Goal: Task Accomplishment & Management: Complete application form

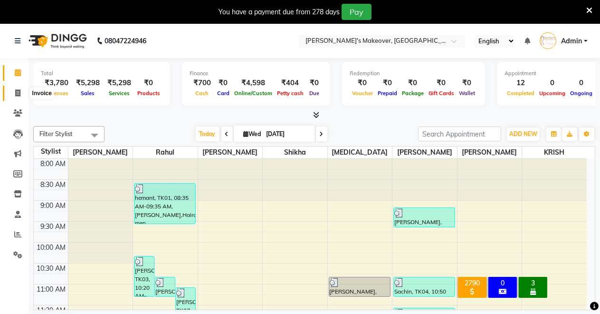
click at [15, 91] on icon at bounding box center [17, 92] width 5 height 7
select select "service"
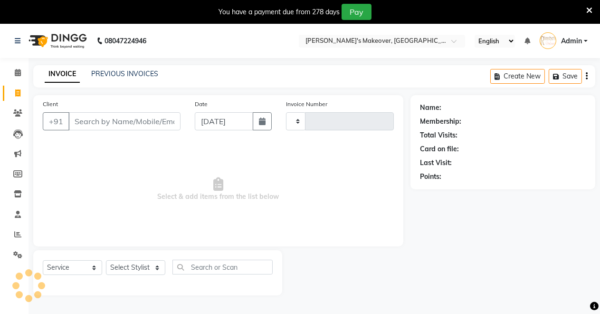
type input "4114"
select select "7317"
drag, startPoint x: 112, startPoint y: 130, endPoint x: 117, endPoint y: 117, distance: 14.3
click at [117, 119] on div "Client +91" at bounding box center [112, 118] width 152 height 39
click at [115, 124] on input "Client" at bounding box center [124, 121] width 112 height 18
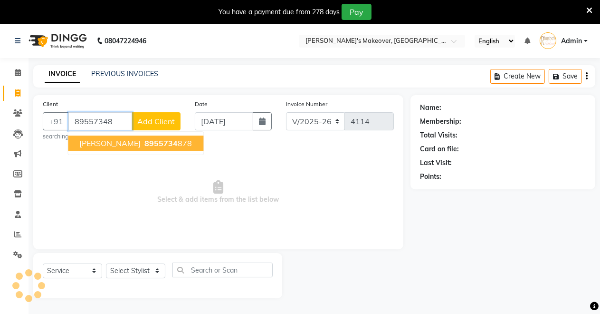
click at [99, 141] on span "[PERSON_NAME]" at bounding box center [109, 143] width 61 height 10
type input "8955734878"
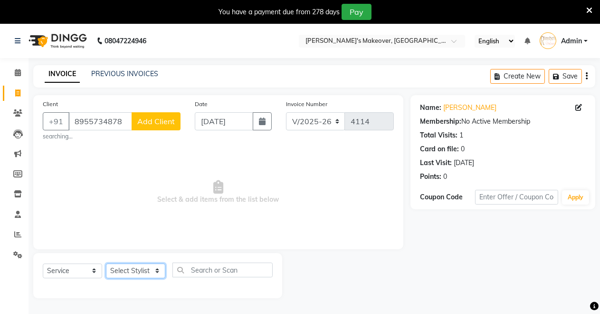
click at [115, 269] on select "Select Stylist [PERSON_NAME] [PERSON_NAME] [MEDICAL_DATA][PERSON_NAME] [PERSON_…" at bounding box center [135, 270] width 59 height 15
select select "88618"
click at [106, 263] on select "Select Stylist [PERSON_NAME] [PERSON_NAME] [MEDICAL_DATA][PERSON_NAME] [PERSON_…" at bounding box center [135, 270] width 59 height 15
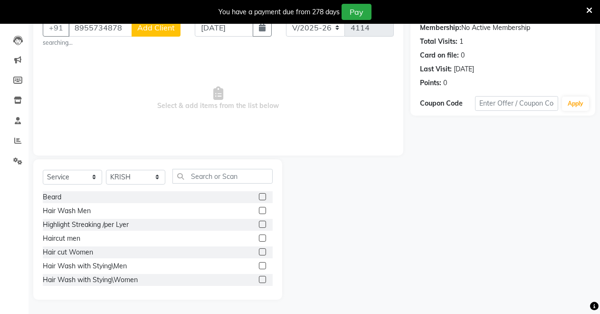
click at [259, 236] on label at bounding box center [262, 237] width 7 height 7
click at [259, 236] on input "checkbox" at bounding box center [262, 238] width 6 height 6
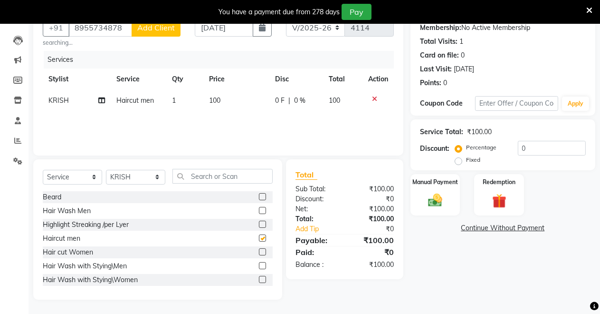
checkbox input "false"
click at [427, 183] on label "Manual Payment" at bounding box center [436, 181] width 48 height 9
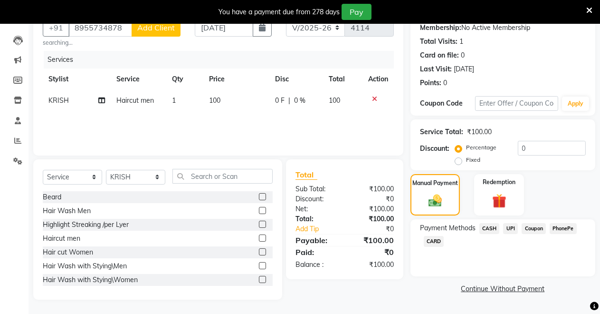
click at [487, 225] on span "CASH" at bounding box center [490, 228] width 20 height 11
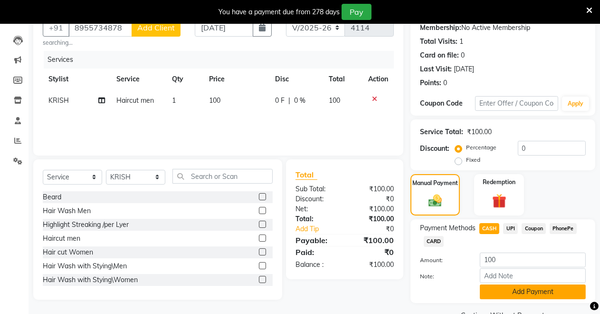
click at [497, 295] on button "Add Payment" at bounding box center [533, 291] width 106 height 15
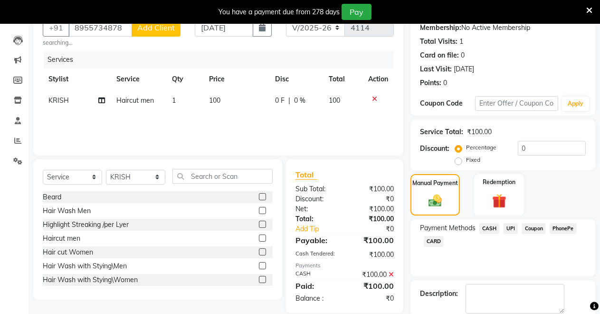
scroll to position [144, 0]
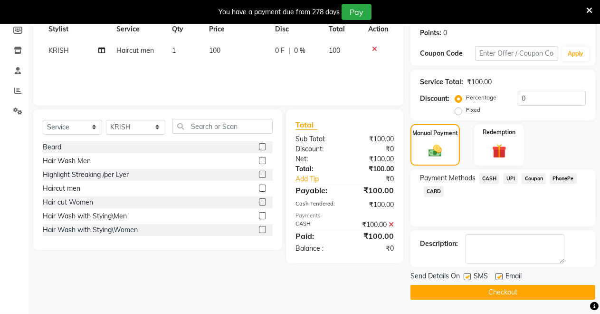
click at [487, 290] on button "Checkout" at bounding box center [503, 292] width 185 height 15
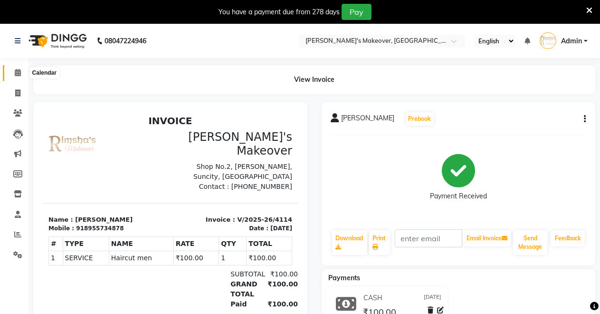
click at [14, 69] on span at bounding box center [18, 72] width 17 height 11
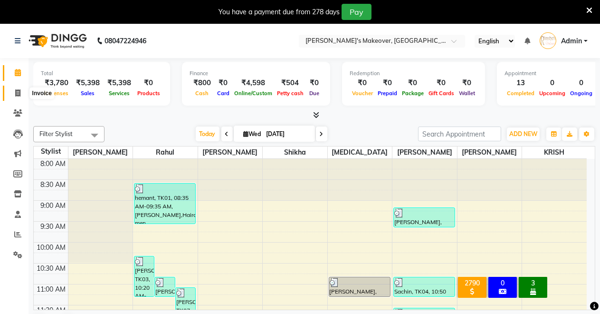
click at [15, 92] on span at bounding box center [18, 93] width 17 height 11
select select "service"
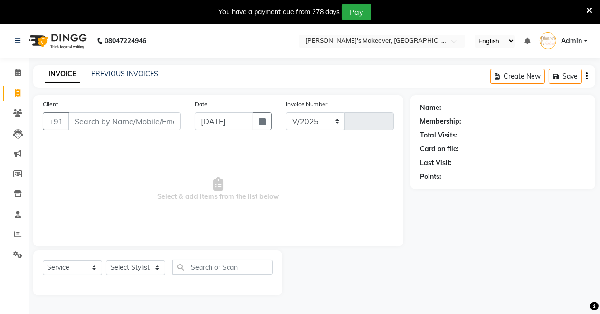
select select "7317"
type input "4115"
click at [96, 123] on input "Client" at bounding box center [124, 121] width 112 height 18
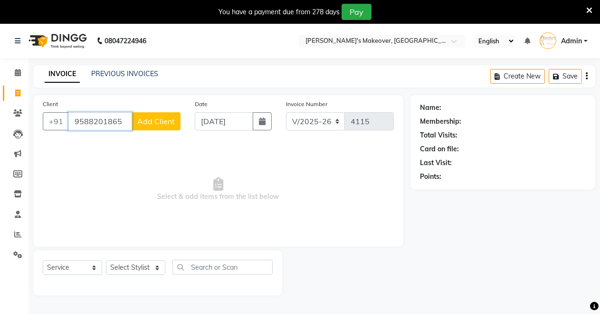
type input "9588201865"
click at [143, 125] on span "Add Client" at bounding box center [156, 121] width 38 height 10
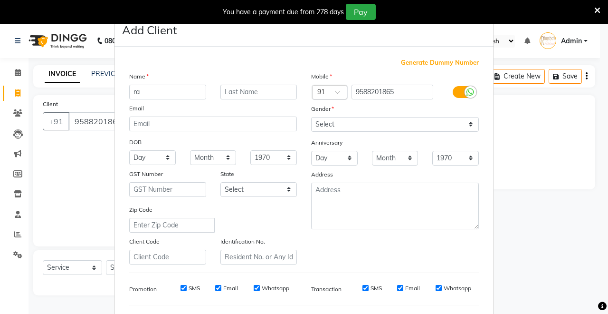
type input "r"
type input "[PERSON_NAME]"
click at [318, 119] on select "Select [DEMOGRAPHIC_DATA] [DEMOGRAPHIC_DATA] Other Prefer Not To Say" at bounding box center [395, 124] width 168 height 15
select select "[DEMOGRAPHIC_DATA]"
click at [311, 117] on select "Select [DEMOGRAPHIC_DATA] [DEMOGRAPHIC_DATA] Other Prefer Not To Say" at bounding box center [395, 124] width 168 height 15
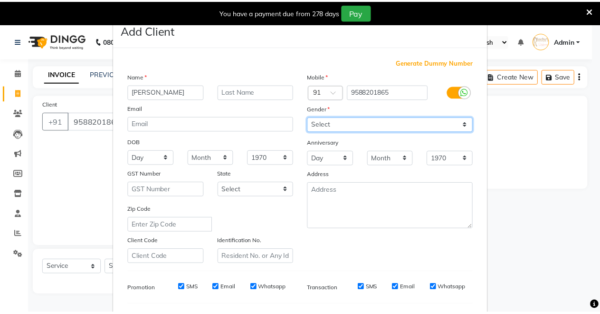
scroll to position [123, 0]
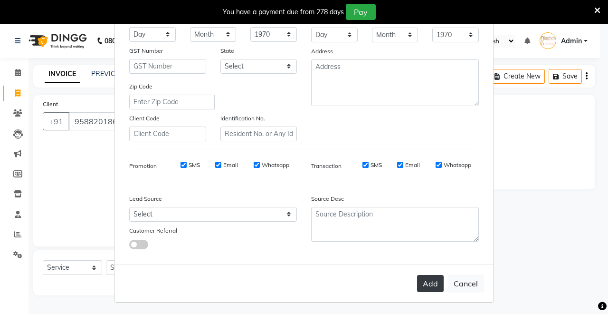
click at [429, 279] on button "Add" at bounding box center [430, 283] width 27 height 17
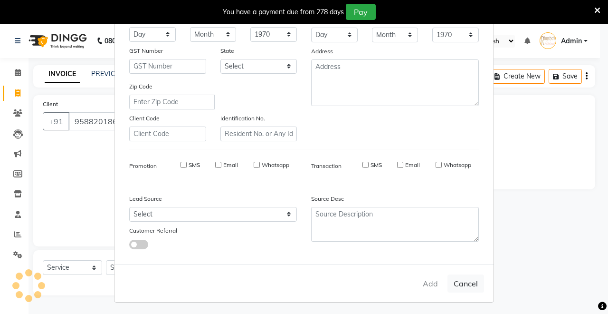
select select
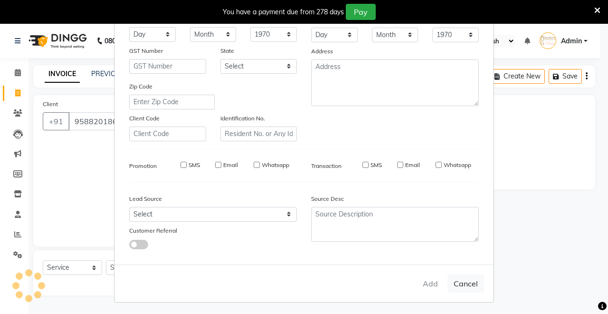
select select
checkbox input "false"
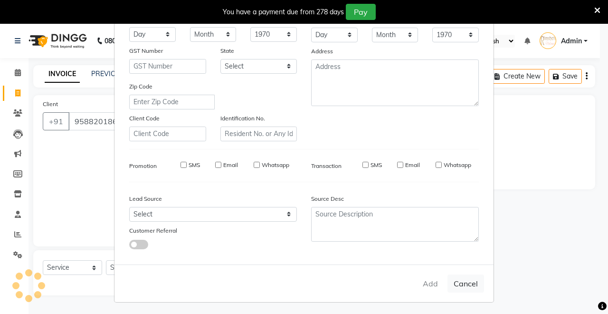
checkbox input "false"
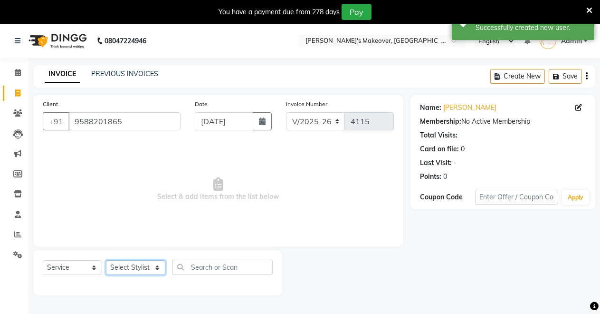
click at [117, 262] on select "Select Stylist [PERSON_NAME] [PERSON_NAME] [MEDICAL_DATA][PERSON_NAME] [PERSON_…" at bounding box center [135, 267] width 59 height 15
select select "84062"
click at [106, 260] on select "Select Stylist [PERSON_NAME] [PERSON_NAME] [MEDICAL_DATA][PERSON_NAME] [PERSON_…" at bounding box center [135, 267] width 59 height 15
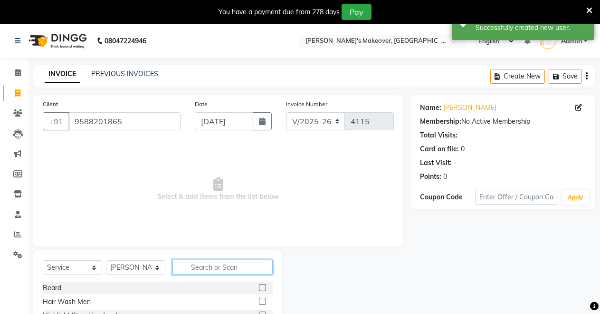
click at [195, 270] on input "text" at bounding box center [223, 267] width 100 height 15
click at [259, 286] on label at bounding box center [262, 287] width 7 height 7
click at [259, 286] on input "checkbox" at bounding box center [262, 288] width 6 height 6
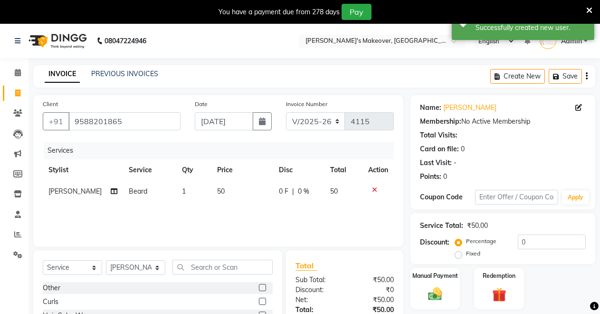
checkbox input "false"
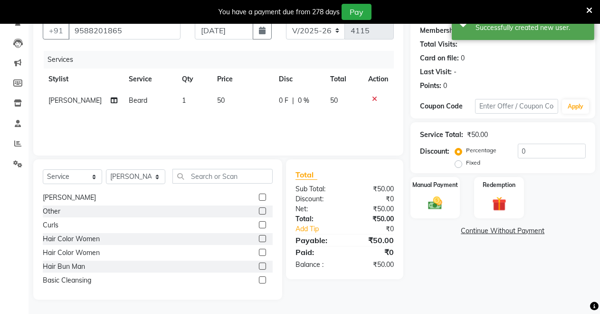
scroll to position [0, 0]
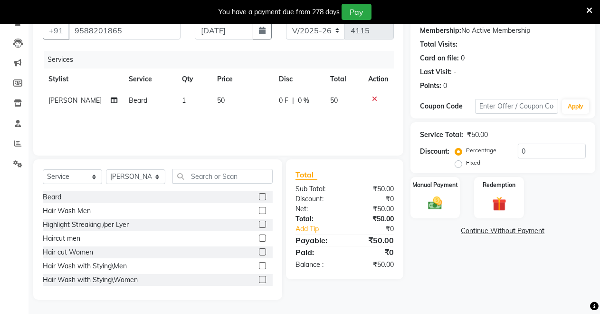
click at [259, 235] on label at bounding box center [262, 237] width 7 height 7
click at [259, 235] on input "checkbox" at bounding box center [262, 238] width 6 height 6
checkbox input "false"
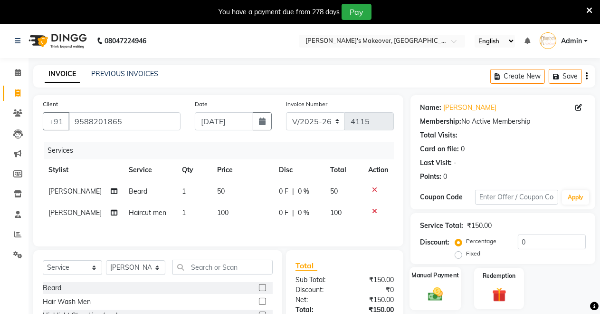
click at [424, 282] on div "Manual Payment" at bounding box center [436, 288] width 52 height 43
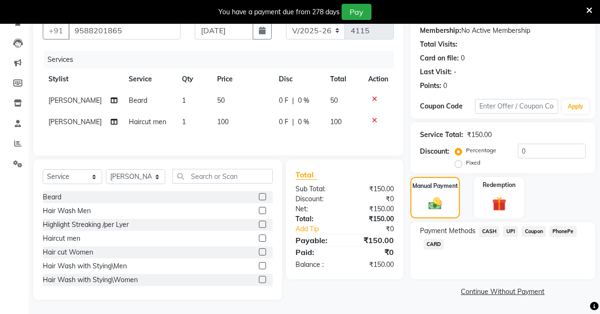
click at [511, 228] on span "UPI" at bounding box center [510, 231] width 15 height 11
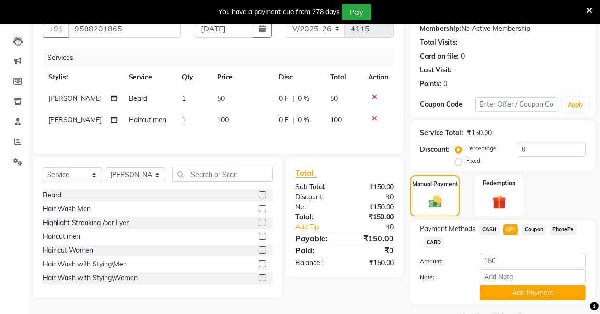
scroll to position [116, 0]
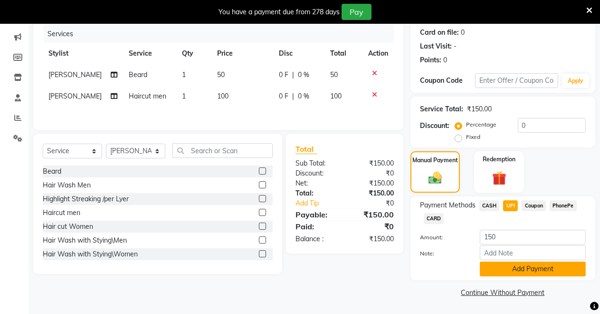
click at [510, 271] on button "Add Payment" at bounding box center [533, 268] width 106 height 15
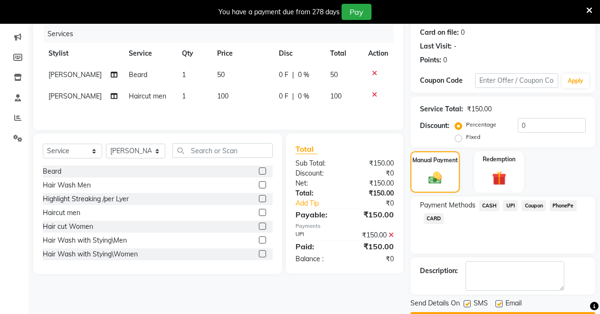
scroll to position [144, 0]
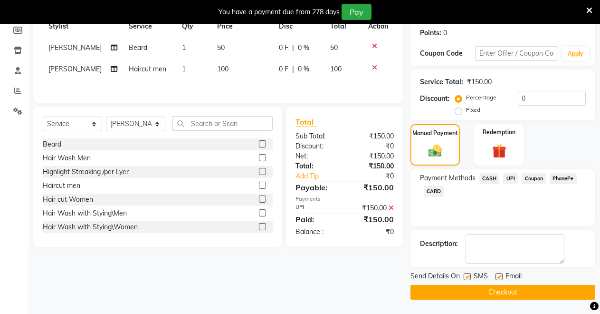
click at [487, 289] on button "Checkout" at bounding box center [503, 292] width 185 height 15
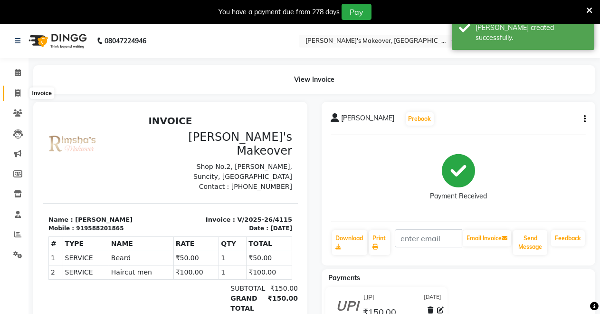
click at [20, 92] on span at bounding box center [18, 93] width 17 height 11
select select "service"
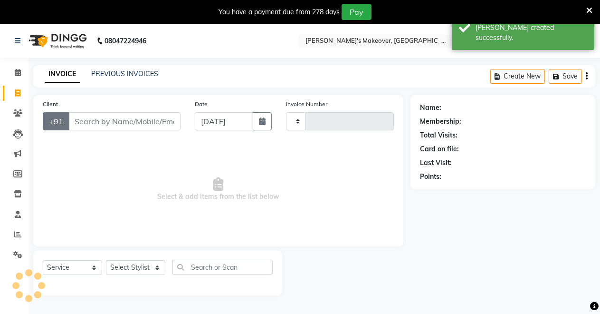
scroll to position [23, 0]
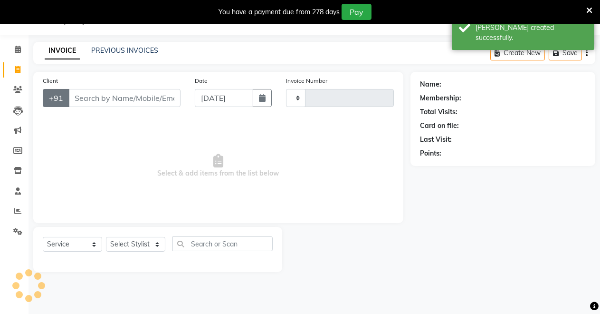
type input "4116"
select select "7317"
